Goal: Information Seeking & Learning: Learn about a topic

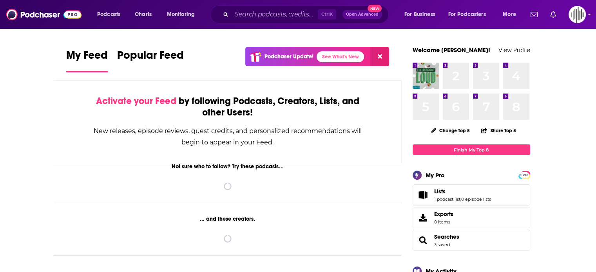
click at [255, 4] on div "Podcasts Charts Monitoring Ctrl K Open Advanced New For Business For Podcasters…" at bounding box center [298, 14] width 596 height 29
click at [254, 8] on div "Ctrl K Open Advanced New" at bounding box center [299, 14] width 179 height 18
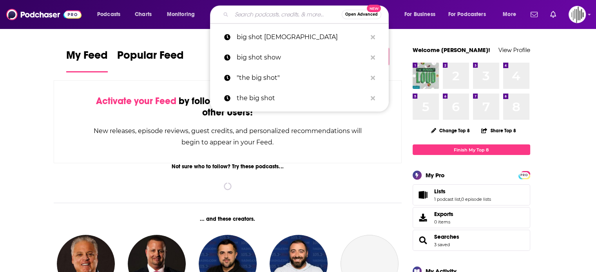
click at [248, 12] on input "Search podcasts, credits, & more..." at bounding box center [287, 14] width 110 height 13
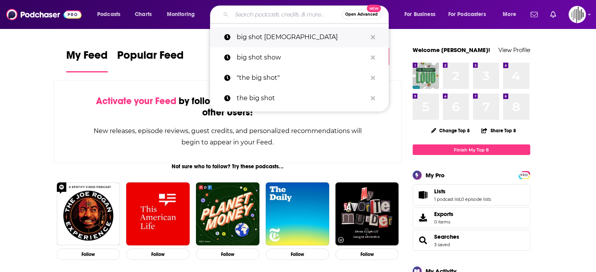
click at [245, 40] on p "big shot [DEMOGRAPHIC_DATA]" at bounding box center [302, 37] width 130 height 20
type input "big shot [DEMOGRAPHIC_DATA]"
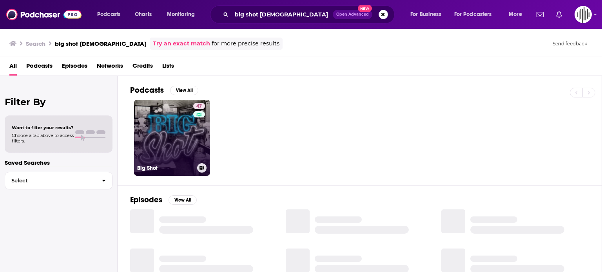
click at [153, 114] on link "47 Big Shot" at bounding box center [172, 138] width 76 height 76
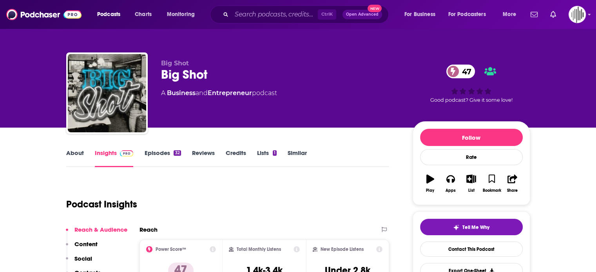
click at [279, 189] on div "Podcast Insights" at bounding box center [224, 200] width 317 height 40
click at [149, 153] on link "Episodes 32" at bounding box center [162, 158] width 36 height 18
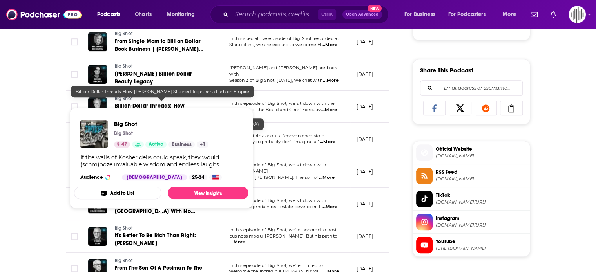
scroll to position [470, 0]
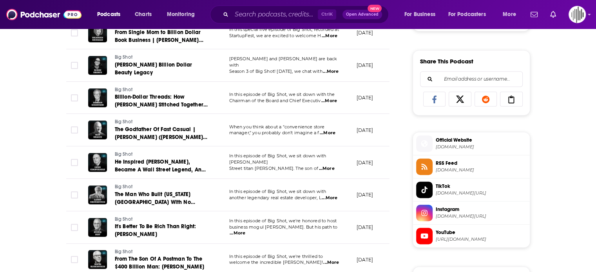
click at [24, 116] on div "About Insights Episodes 32 Reviews Credits Lists 1 Similar Episodes of Big Shot…" at bounding box center [298, 181] width 596 height 1049
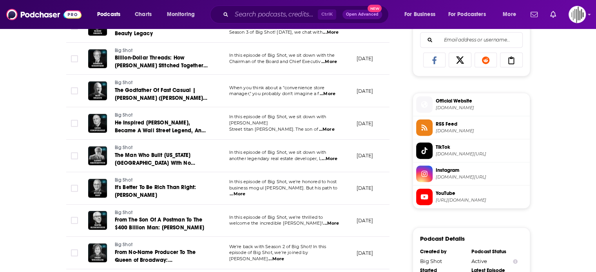
scroll to position [549, 0]
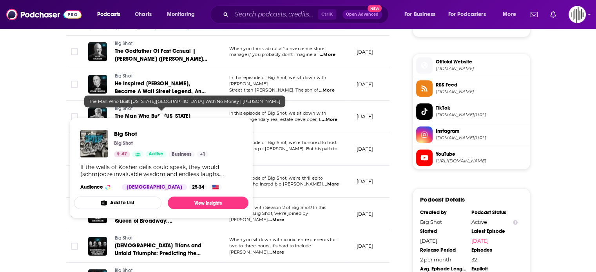
click at [144, 113] on span "The Man Who Built New York City With No Money | Larry Silverstein" at bounding box center [155, 124] width 80 height 22
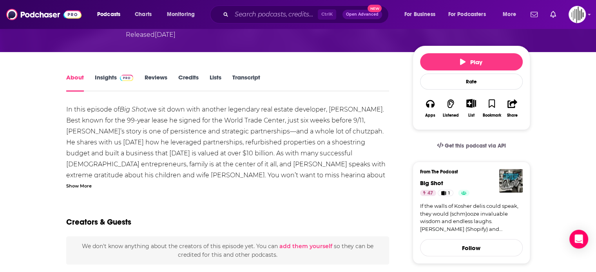
scroll to position [78, 0]
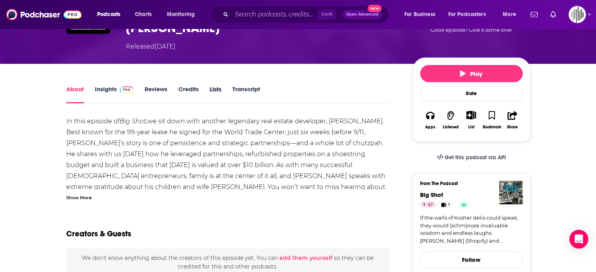
click at [231, 85] on div "Lists" at bounding box center [220, 94] width 23 height 18
click at [236, 85] on link "Transcript" at bounding box center [246, 94] width 28 height 18
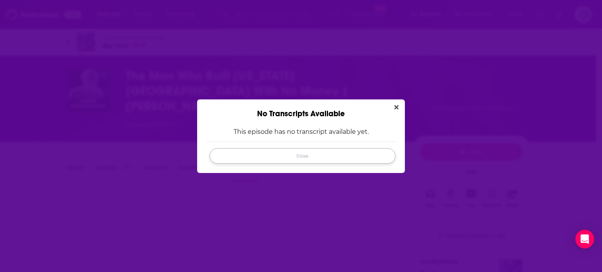
click at [342, 154] on button "Close" at bounding box center [303, 156] width 186 height 15
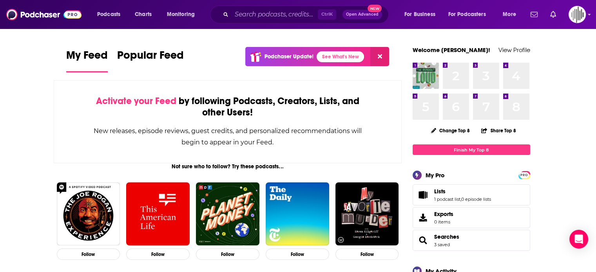
click at [270, 7] on div "Ctrl K Open Advanced New" at bounding box center [299, 14] width 179 height 18
click at [265, 15] on input "Search podcasts, credits, & more..." at bounding box center [275, 14] width 86 height 13
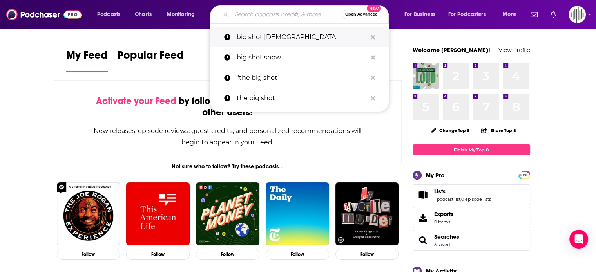
click at [255, 39] on p "big shot [DEMOGRAPHIC_DATA]" at bounding box center [302, 37] width 130 height 20
type input "big shot [DEMOGRAPHIC_DATA]"
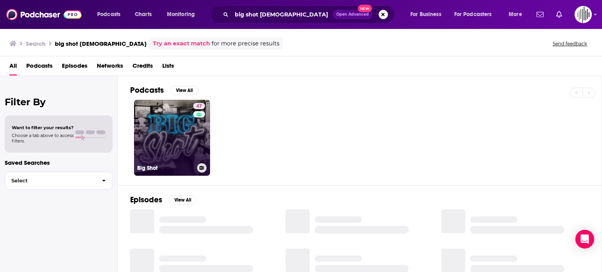
click at [169, 150] on link "47 Big Shot" at bounding box center [172, 138] width 76 height 76
